Goal: Book appointment/travel/reservation

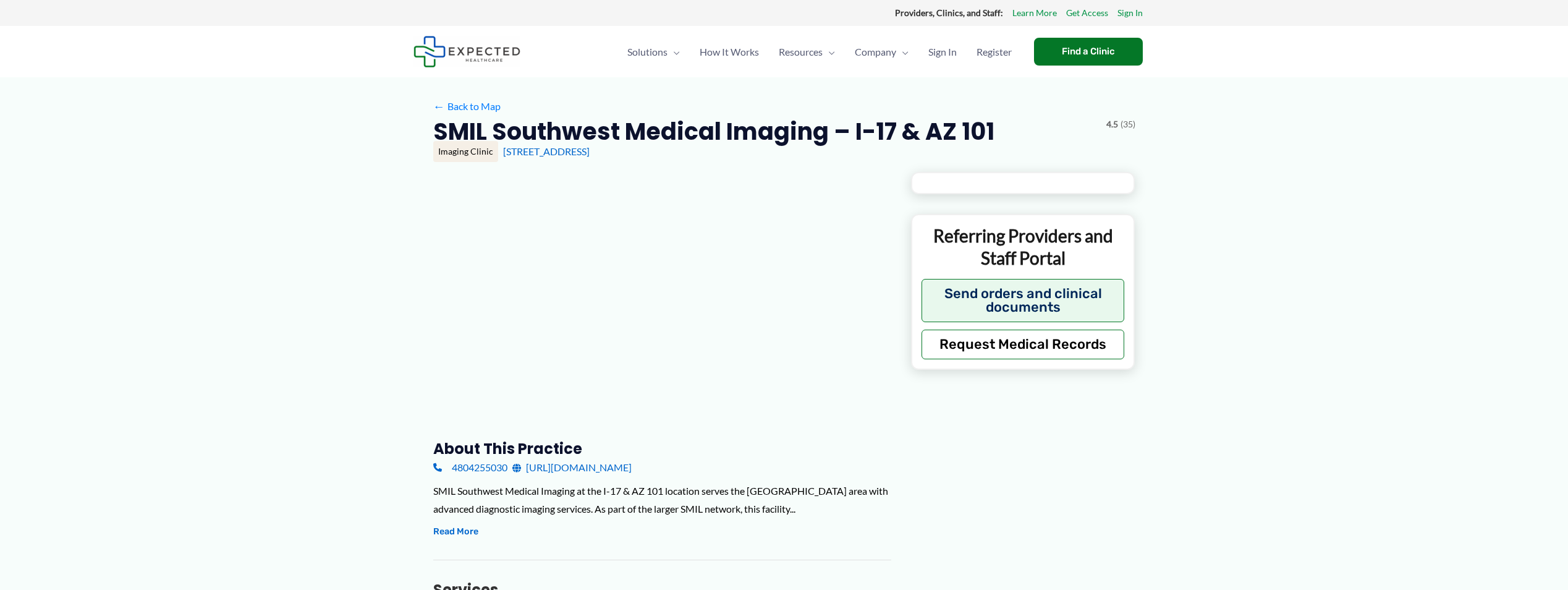
type input "**********"
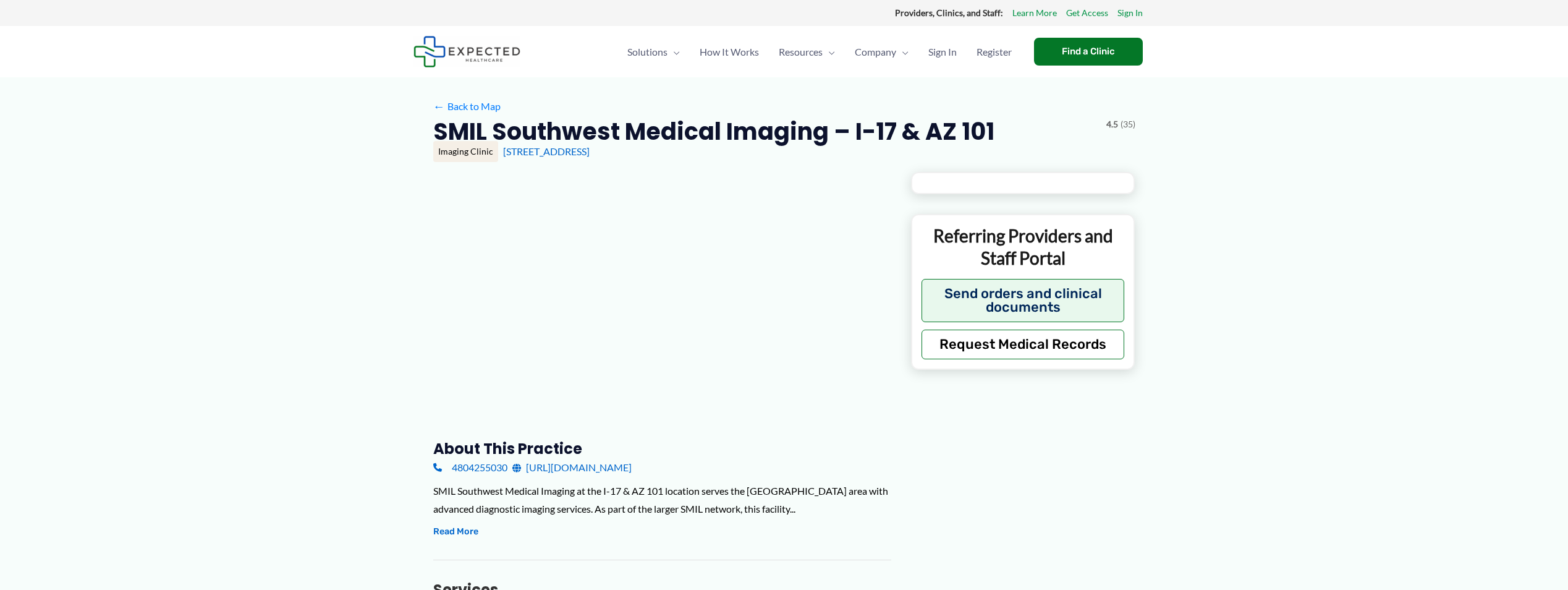
type input "**********"
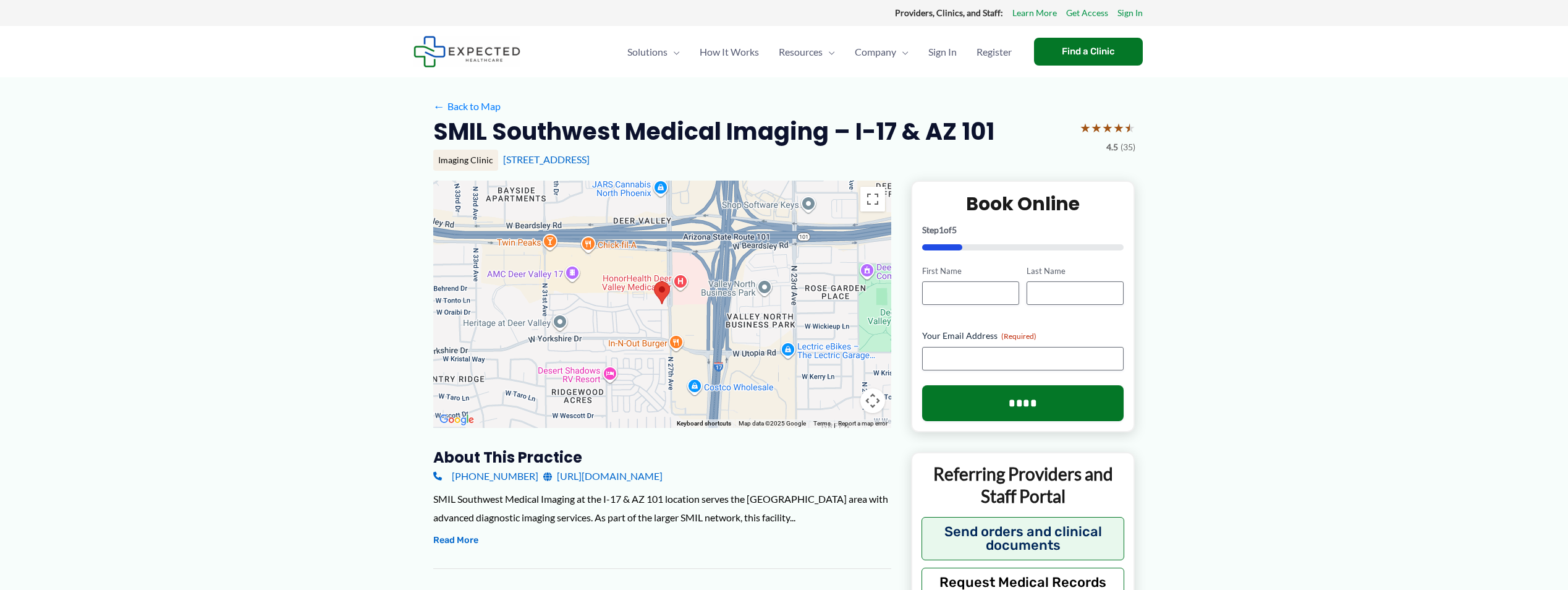
click at [663, 289] on img at bounding box center [661, 292] width 16 height 23
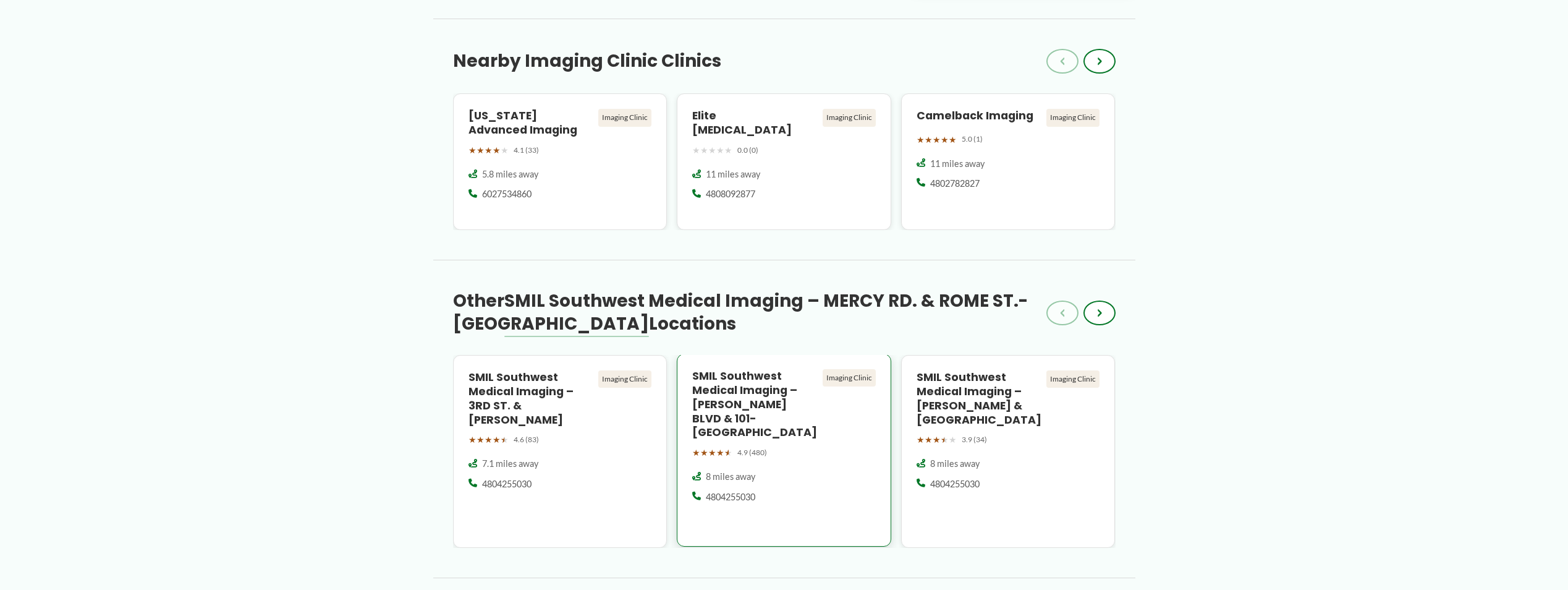
scroll to position [1051, 0]
